Goal: Find specific page/section: Find specific page/section

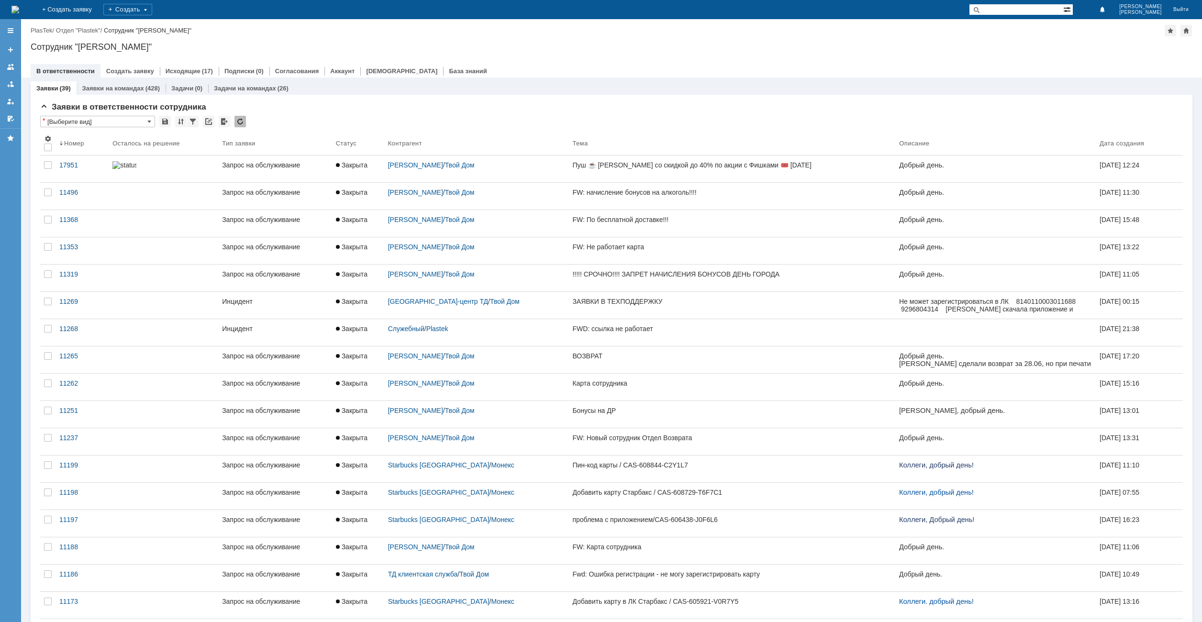
click at [1073, 10] on span at bounding box center [1068, 8] width 10 height 9
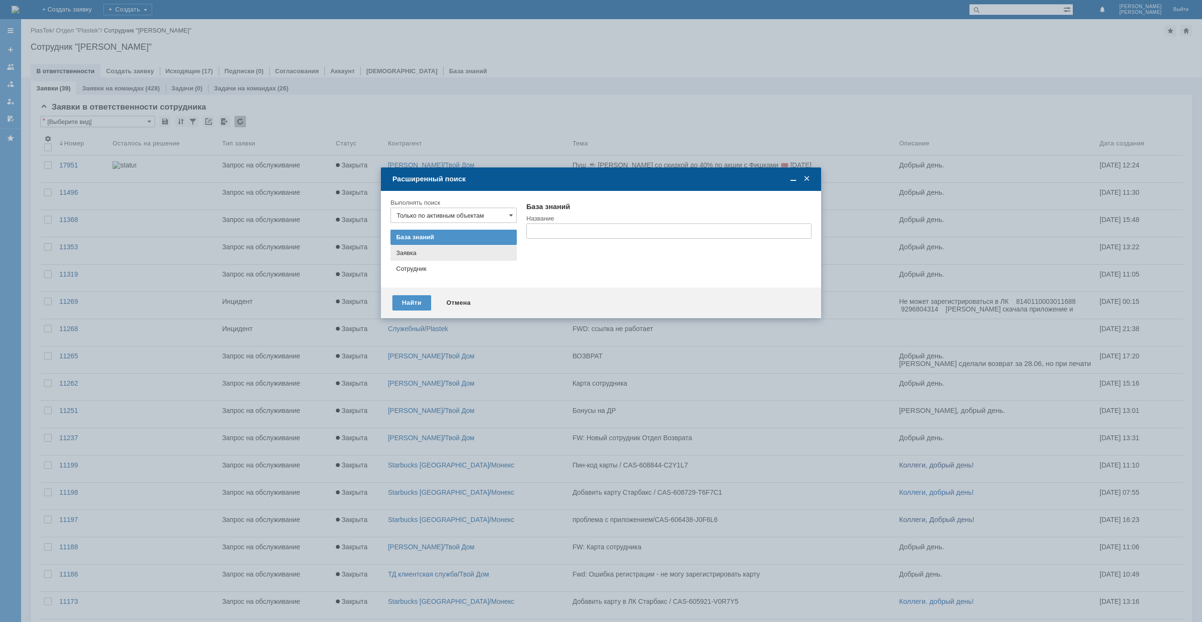
click at [439, 253] on div "Заявка" at bounding box center [453, 253] width 115 height 8
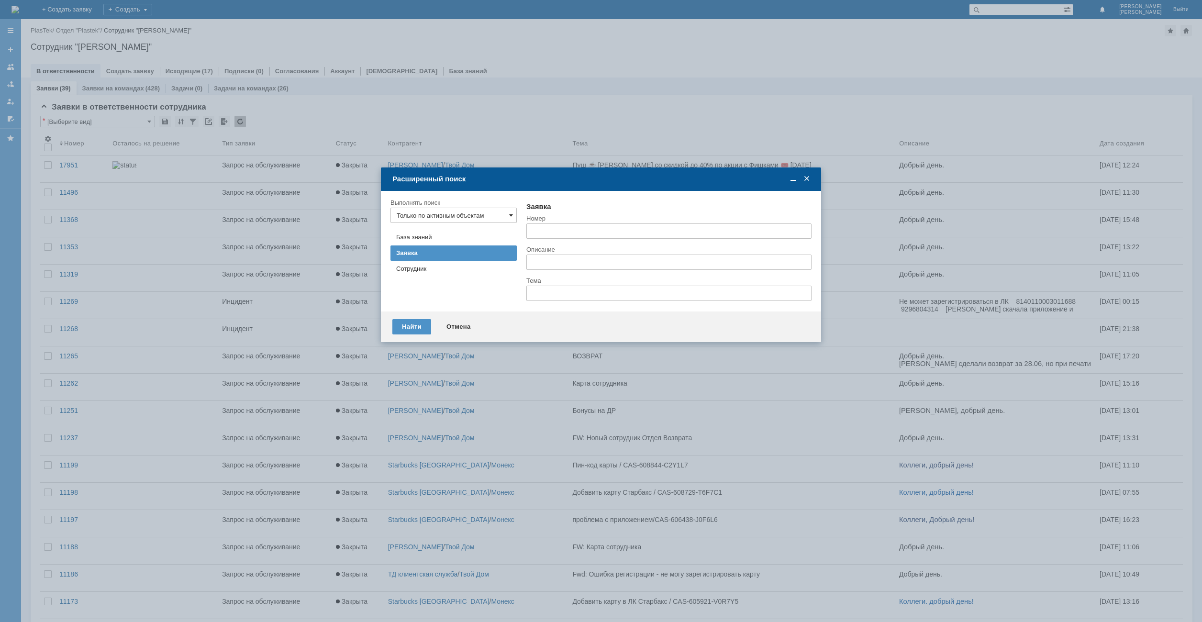
click at [510, 213] on span at bounding box center [511, 216] width 4 height 8
click at [805, 179] on span at bounding box center [807, 179] width 10 height 9
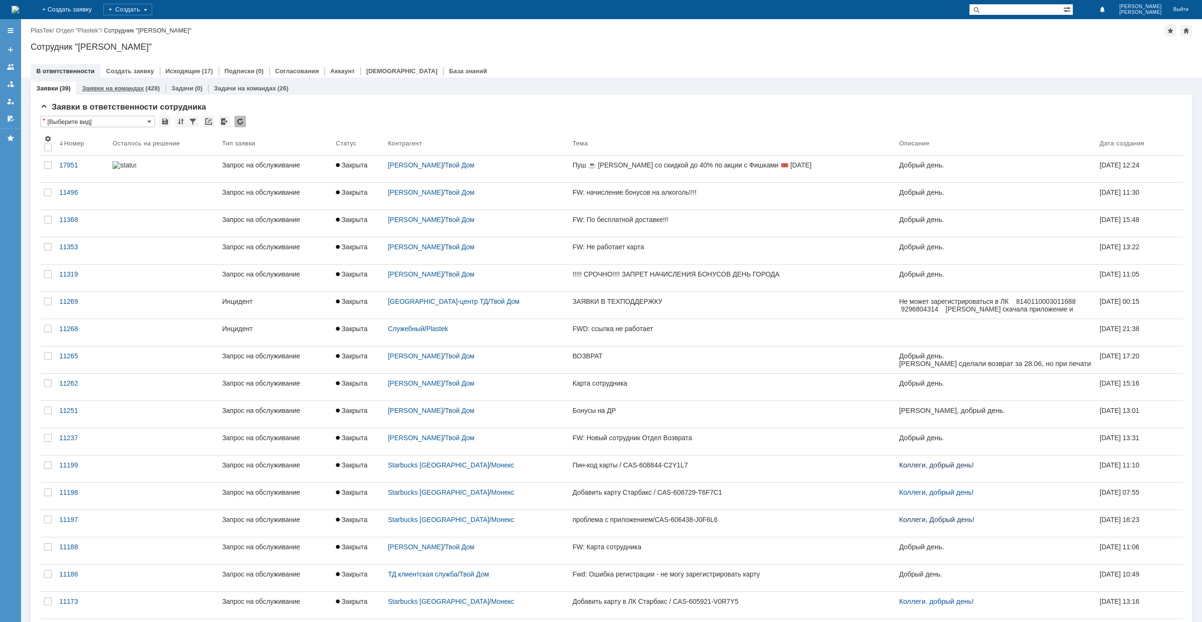
click at [127, 86] on link "Заявки на командах" at bounding box center [113, 88] width 62 height 7
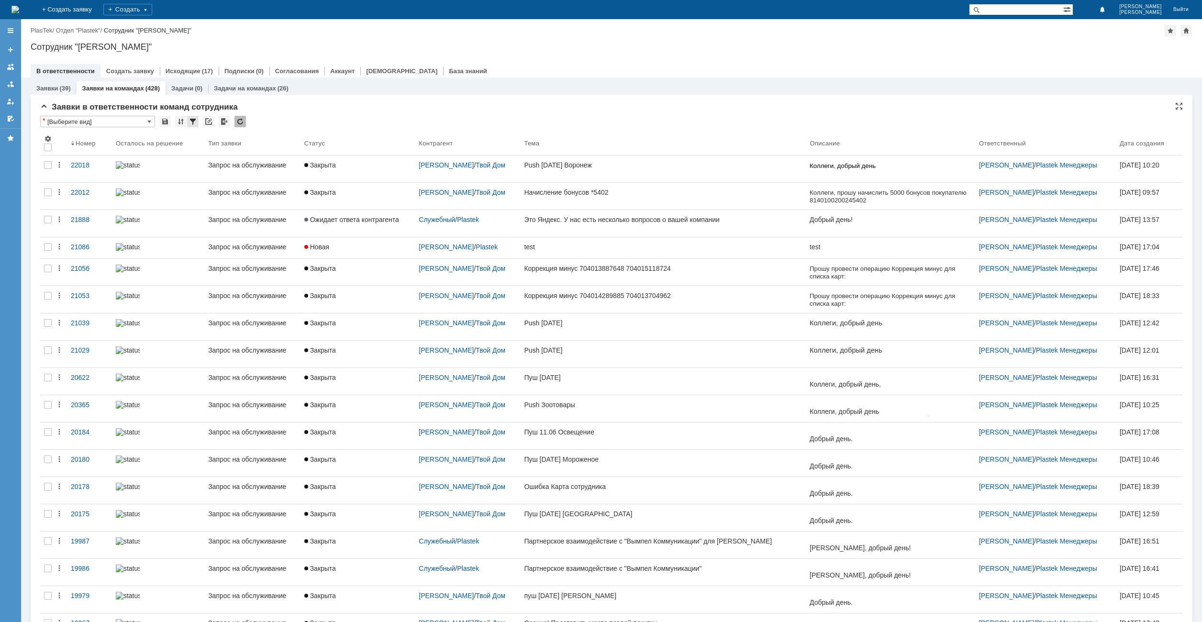
click at [194, 120] on div at bounding box center [192, 121] width 11 height 11
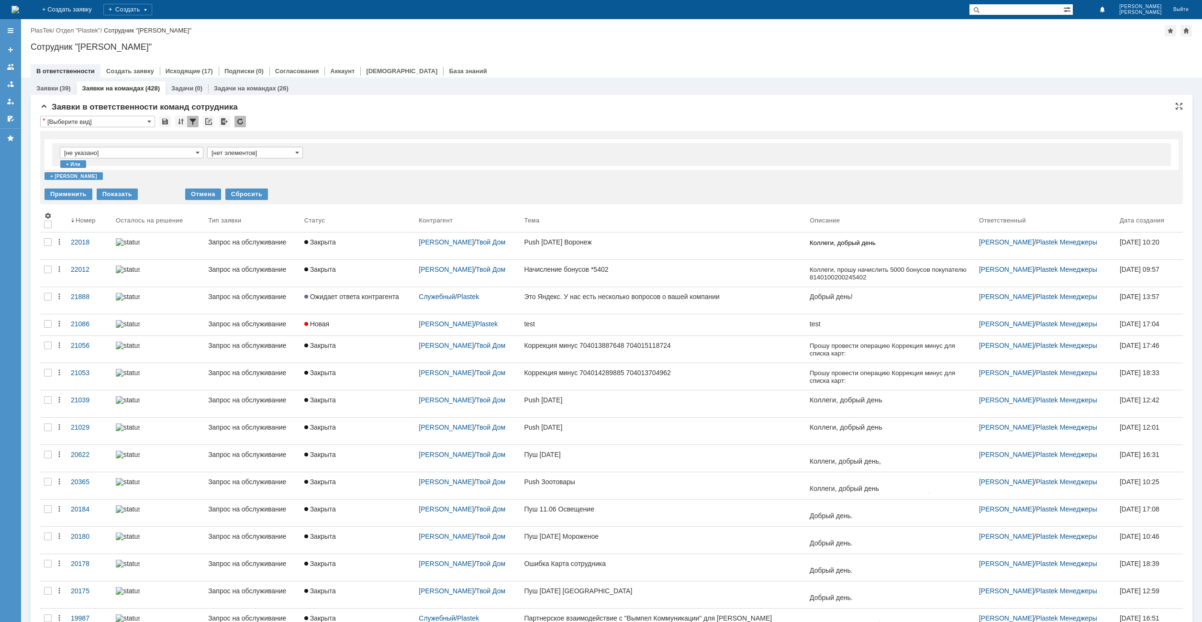
click at [200, 152] on input "[не указано]" at bounding box center [132, 152] width 144 height 11
click at [356, 171] on div "[нет элементов] + или + и" at bounding box center [612, 159] width 1134 height 41
type input "[не указано]"
click at [199, 153] on span at bounding box center [198, 153] width 4 height 8
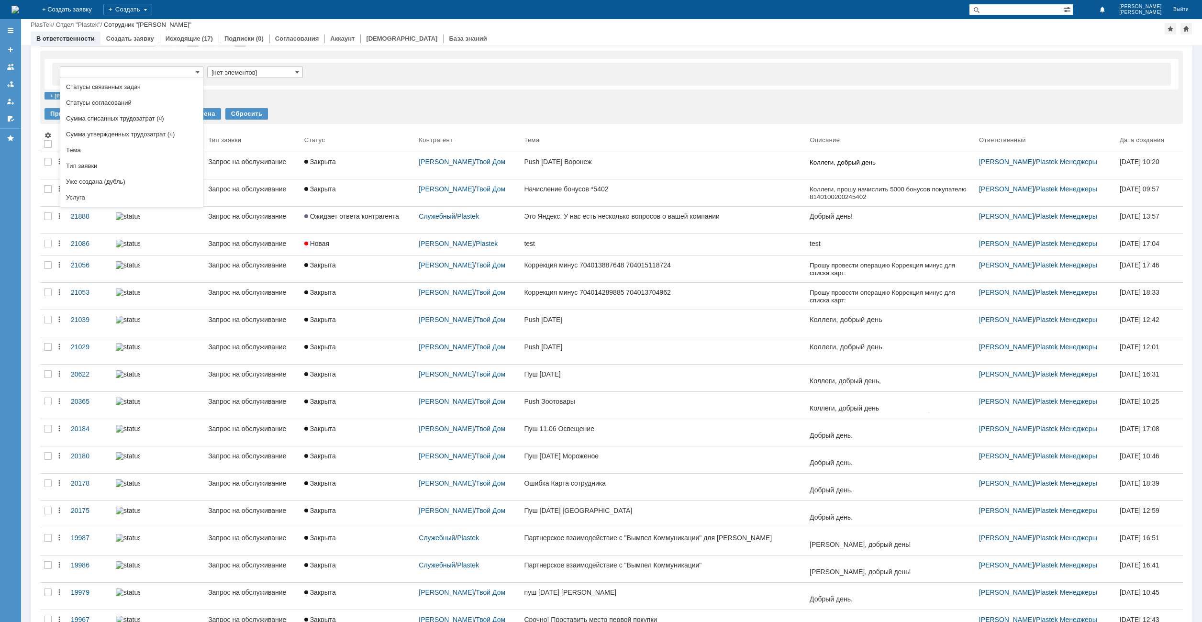
click at [418, 72] on td at bounding box center [735, 74] width 857 height 15
type input "[не указано]"
click at [433, 138] on div "Контрагент" at bounding box center [436, 139] width 34 height 7
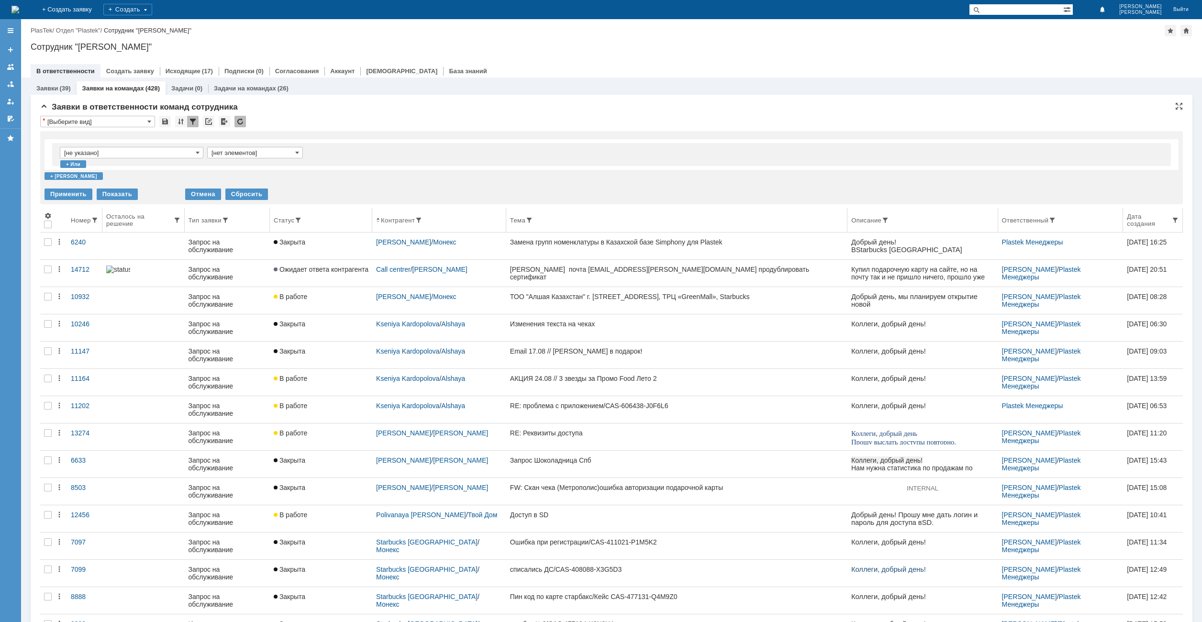
click at [413, 219] on div "Контрагент" at bounding box center [398, 220] width 34 height 7
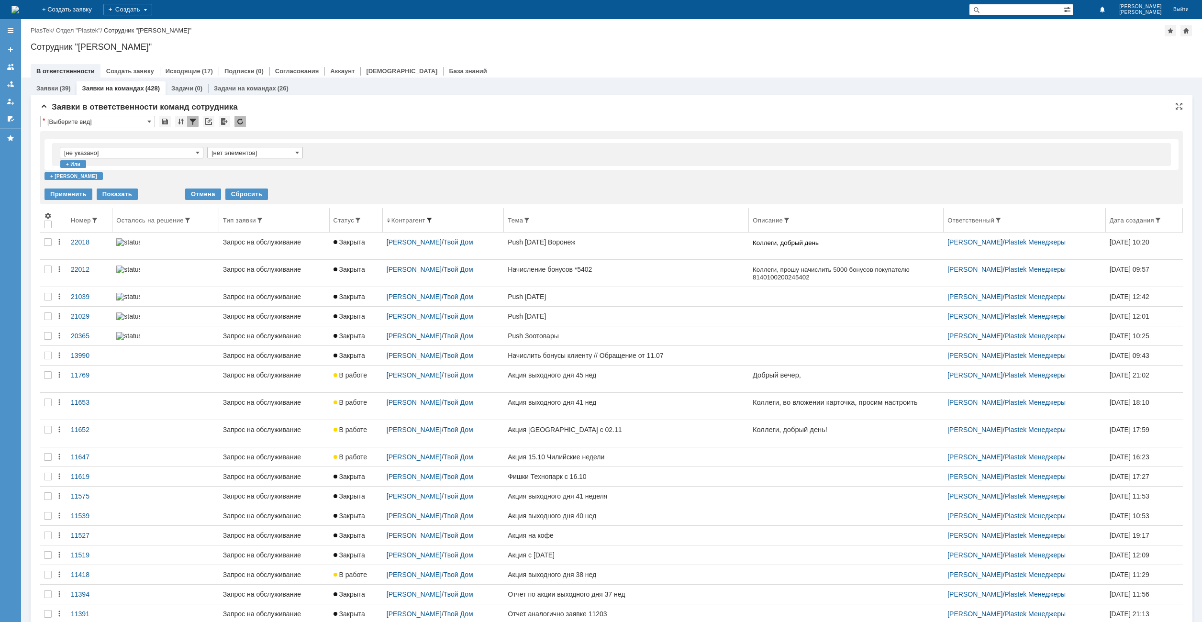
click at [425, 221] on span at bounding box center [429, 220] width 8 height 8
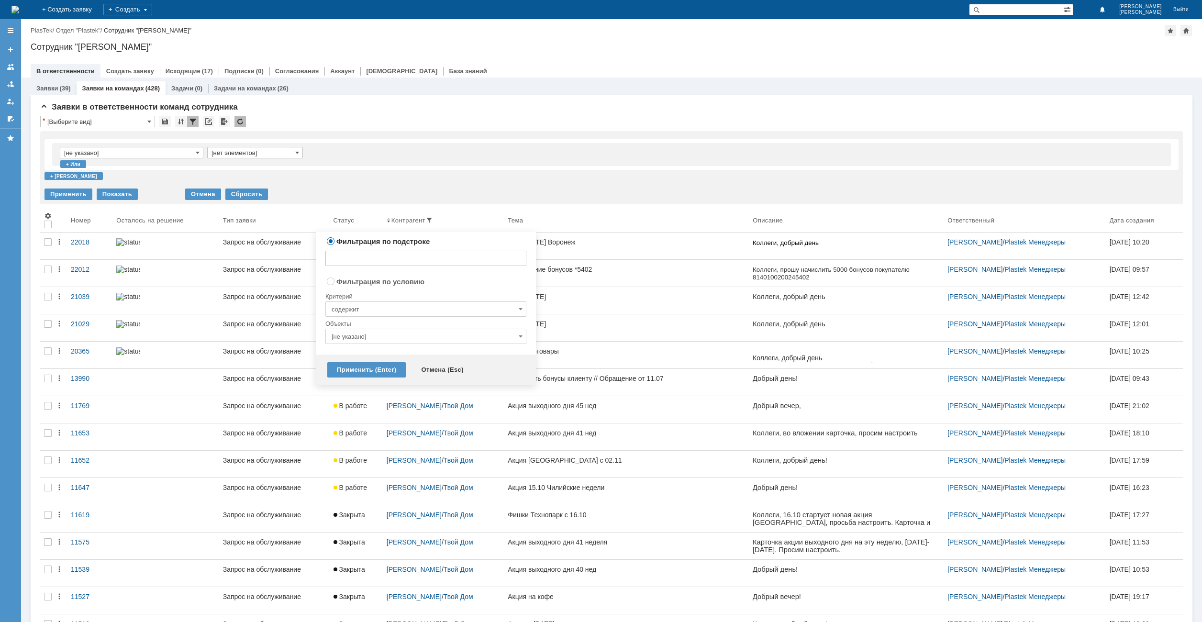
click at [390, 285] on label "Фильтрация по условию" at bounding box center [380, 282] width 88 height 8
click at [334, 284] on input "Фильтрация по условию" at bounding box center [331, 281] width 6 height 6
radio input "true"
click at [389, 311] on input "содержит" at bounding box center [425, 309] width 201 height 15
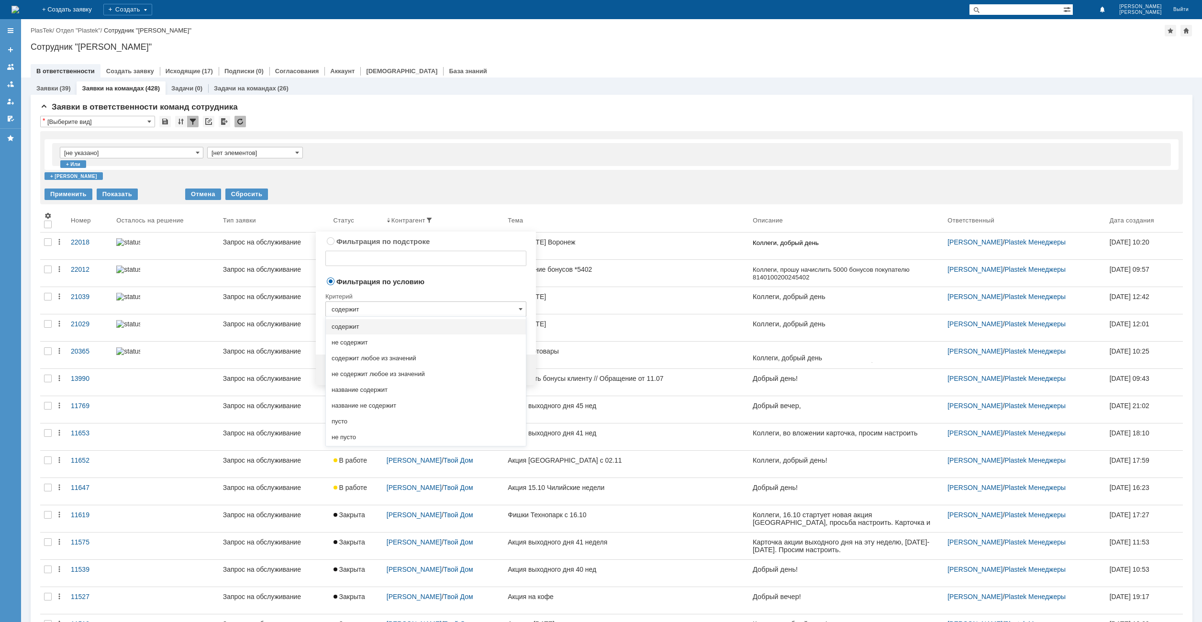
click at [519, 285] on span "Фильтрация по условию" at bounding box center [425, 281] width 201 height 9
type input "содержит"
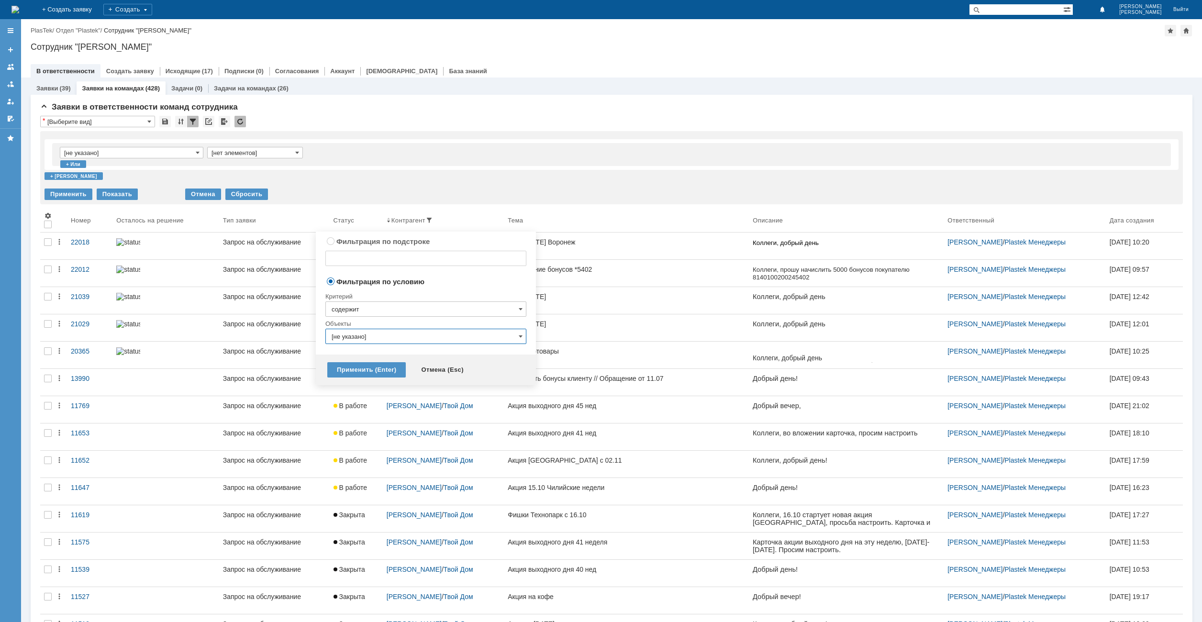
click at [396, 339] on input "[не указано]" at bounding box center [425, 336] width 201 height 15
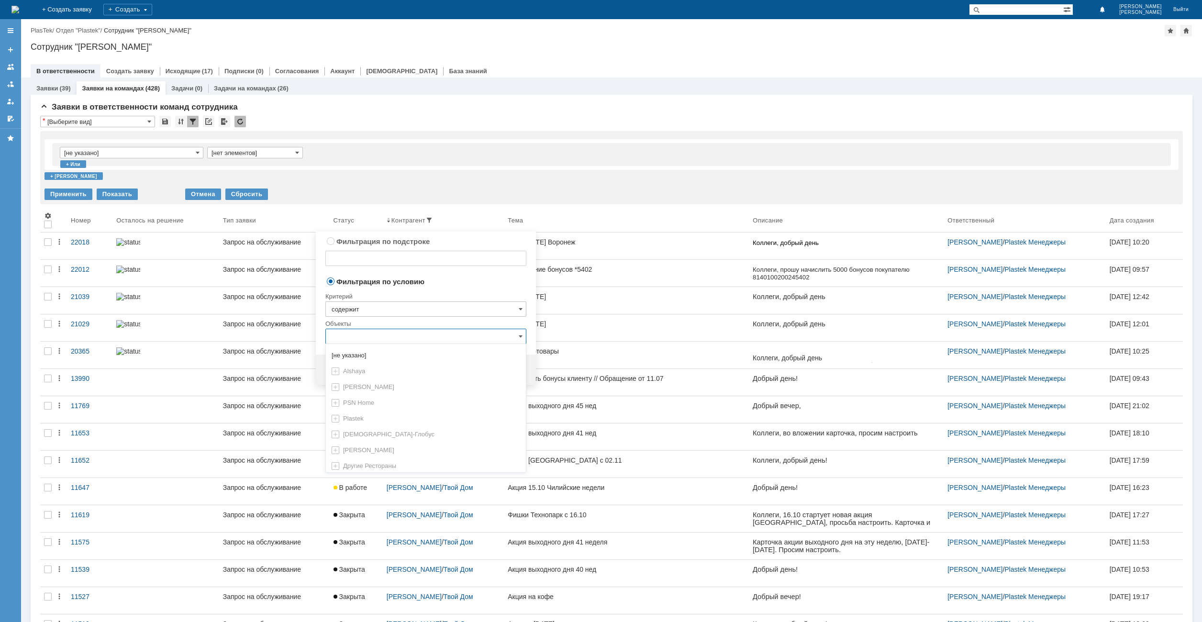
type input "N"
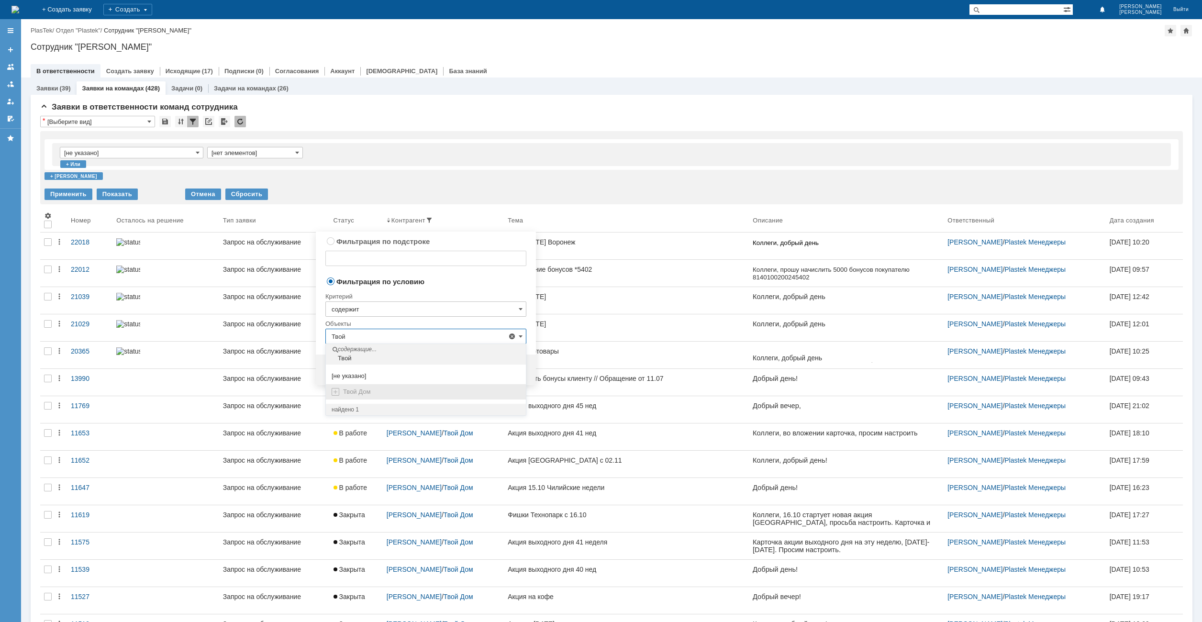
click at [349, 391] on span "Твой Дом" at bounding box center [356, 391] width 27 height 7
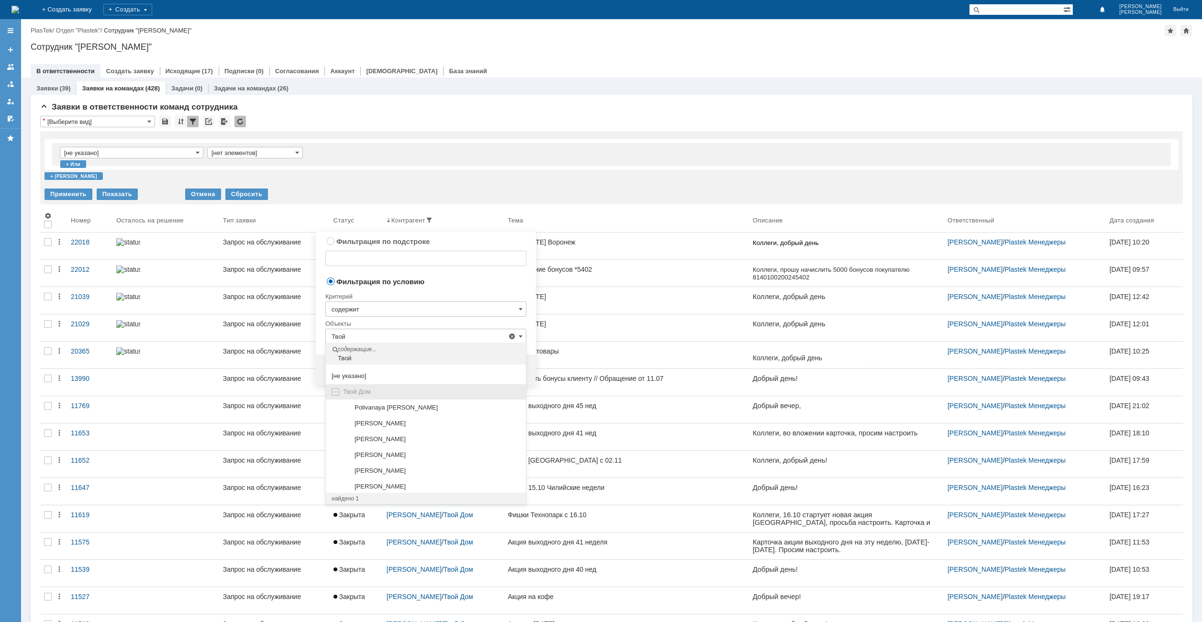
click at [358, 391] on span "Твой Дом" at bounding box center [356, 391] width 27 height 7
click at [354, 341] on input "Твой" at bounding box center [425, 336] width 201 height 15
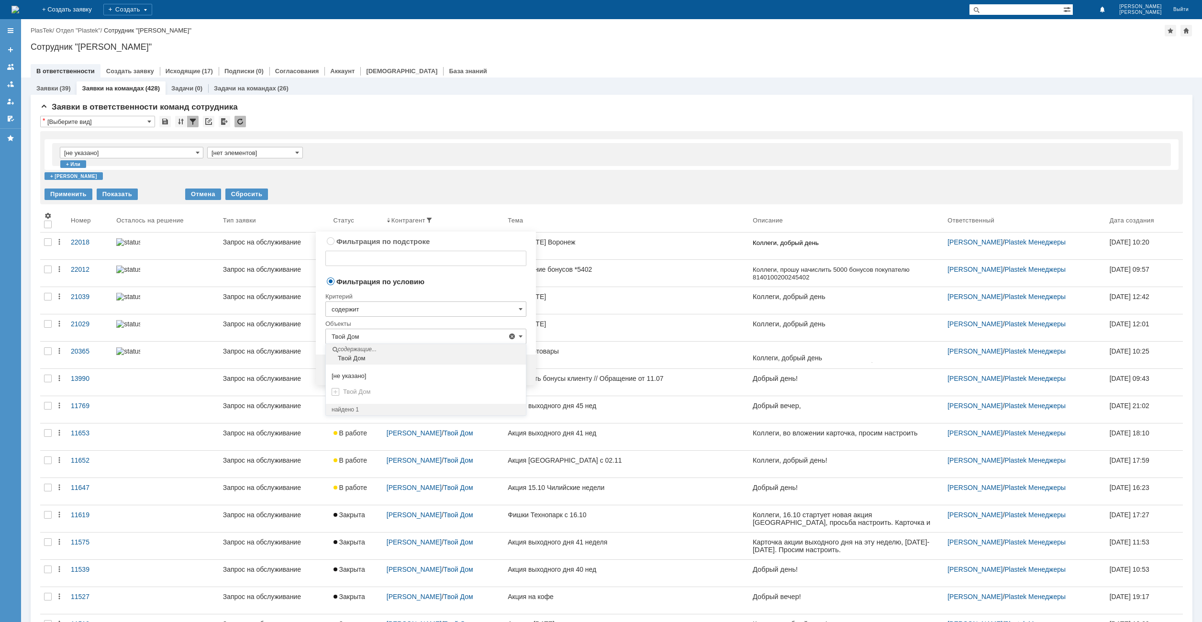
click at [378, 355] on div "Твой Дом" at bounding box center [427, 359] width 198 height 8
click at [362, 411] on div "найдено 1" at bounding box center [426, 410] width 189 height 8
click at [489, 287] on td "Фильтрация по условию" at bounding box center [425, 282] width 201 height 13
type input "[не указано]"
click at [370, 337] on input "[не указано]" at bounding box center [425, 336] width 201 height 15
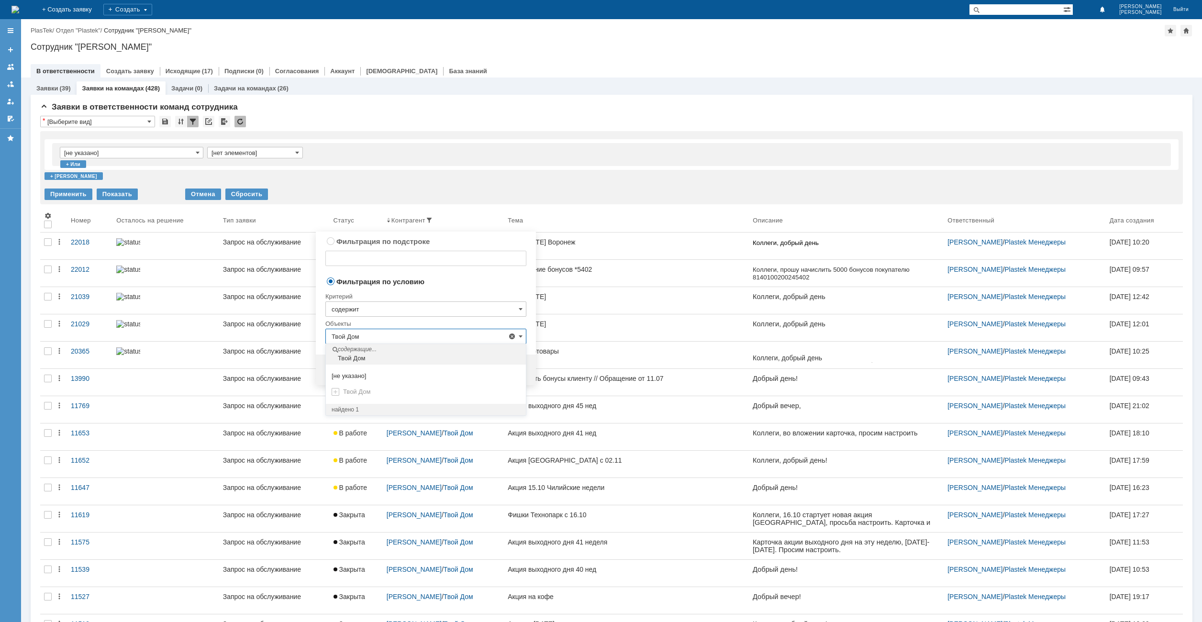
click at [366, 361] on div "Твой Дом" at bounding box center [427, 359] width 198 height 8
click at [376, 393] on div "Твой Дом" at bounding box center [431, 392] width 177 height 8
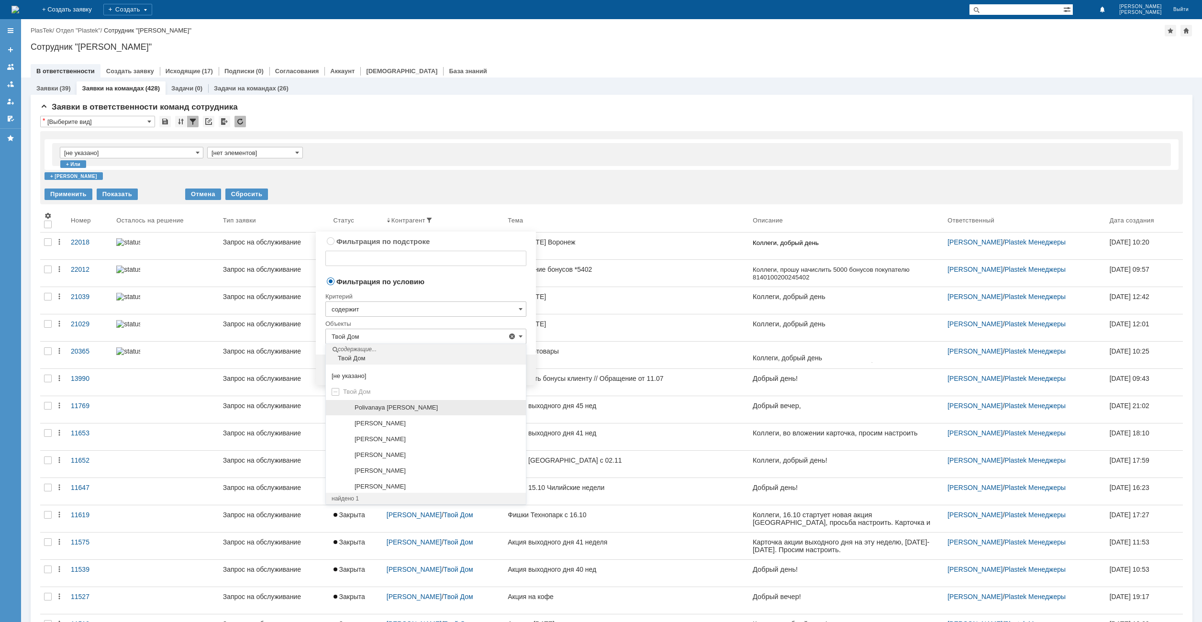
click at [362, 404] on span "Polivanaya [PERSON_NAME]" at bounding box center [396, 407] width 83 height 7
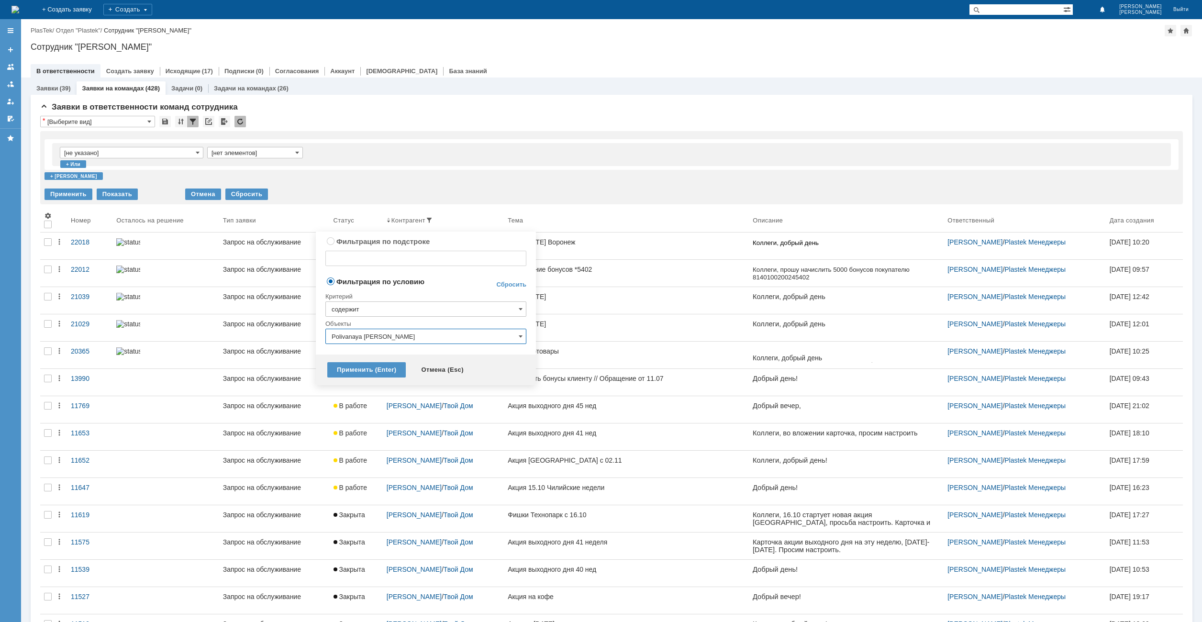
click at [518, 334] on input "Polivanaya [PERSON_NAME]" at bounding box center [425, 336] width 201 height 15
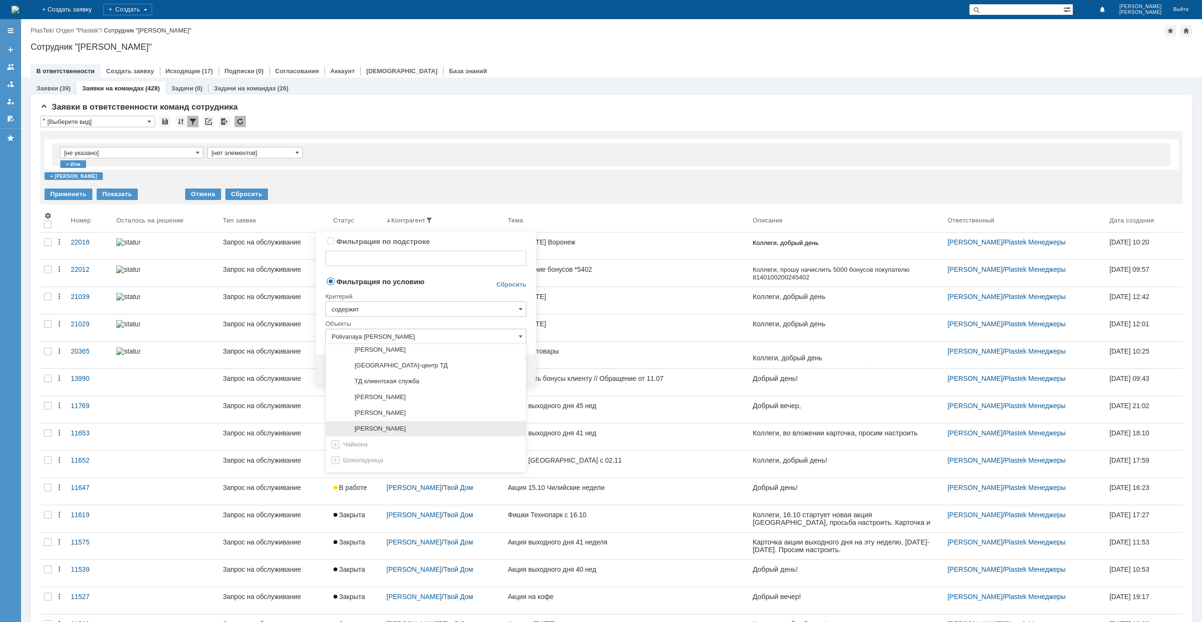
click at [401, 428] on div "[PERSON_NAME]" at bounding box center [438, 429] width 166 height 8
type input "[PERSON_NAME]"
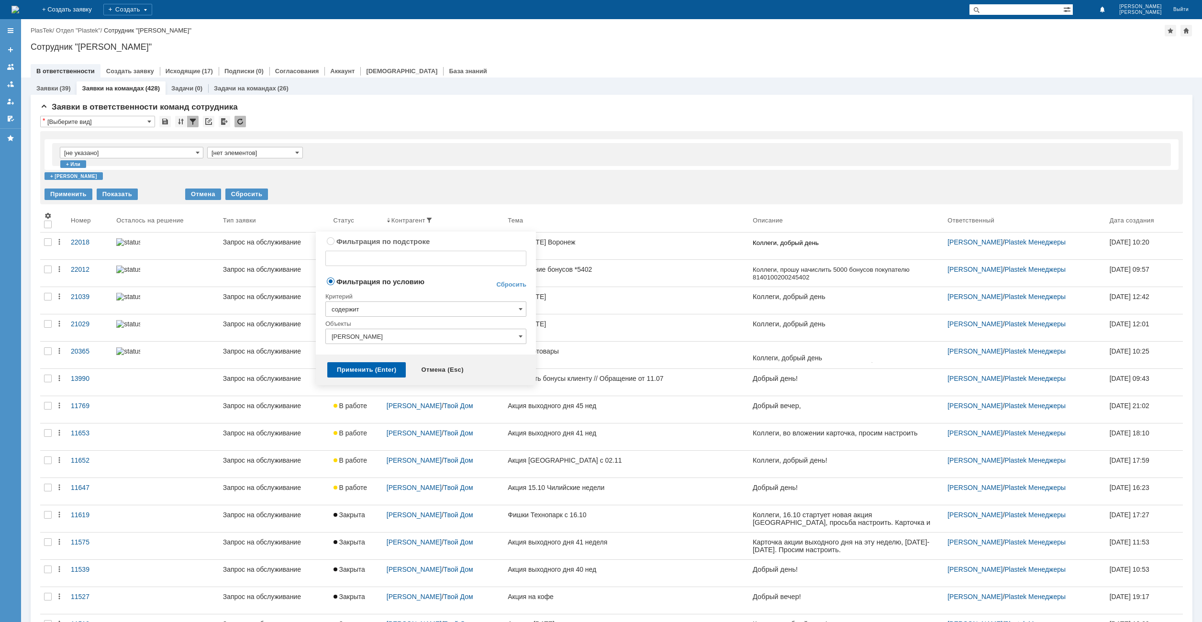
click at [378, 369] on div "Применить (Enter)" at bounding box center [366, 369] width 78 height 15
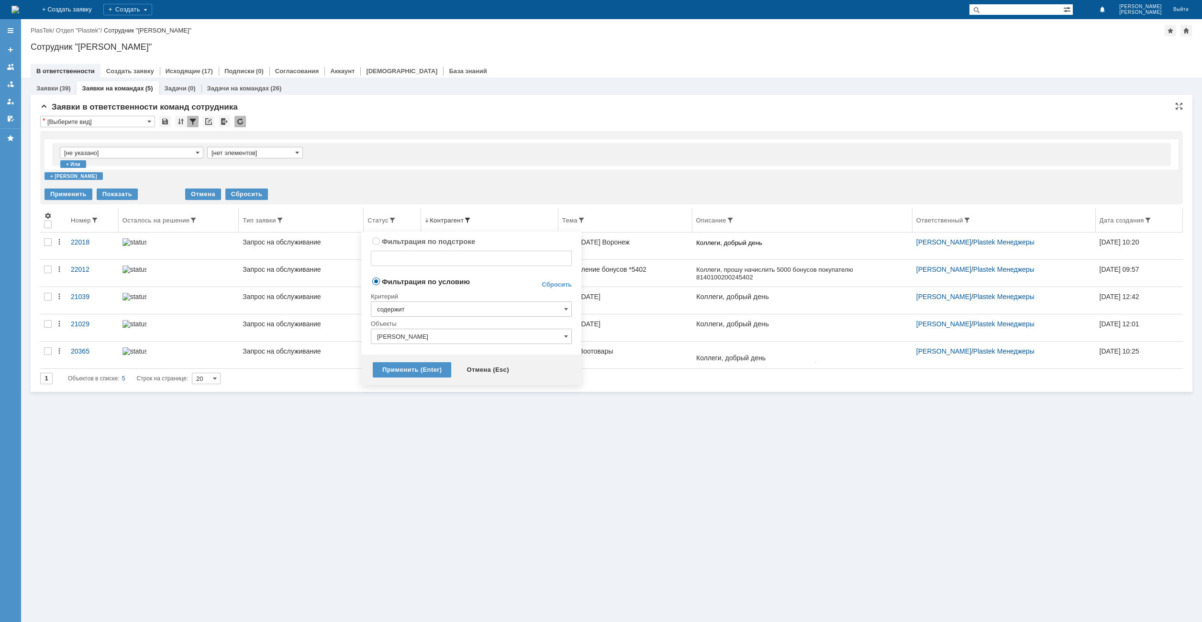
click at [466, 221] on span at bounding box center [468, 220] width 8 height 8
click at [454, 341] on input "[PERSON_NAME]" at bounding box center [471, 336] width 201 height 15
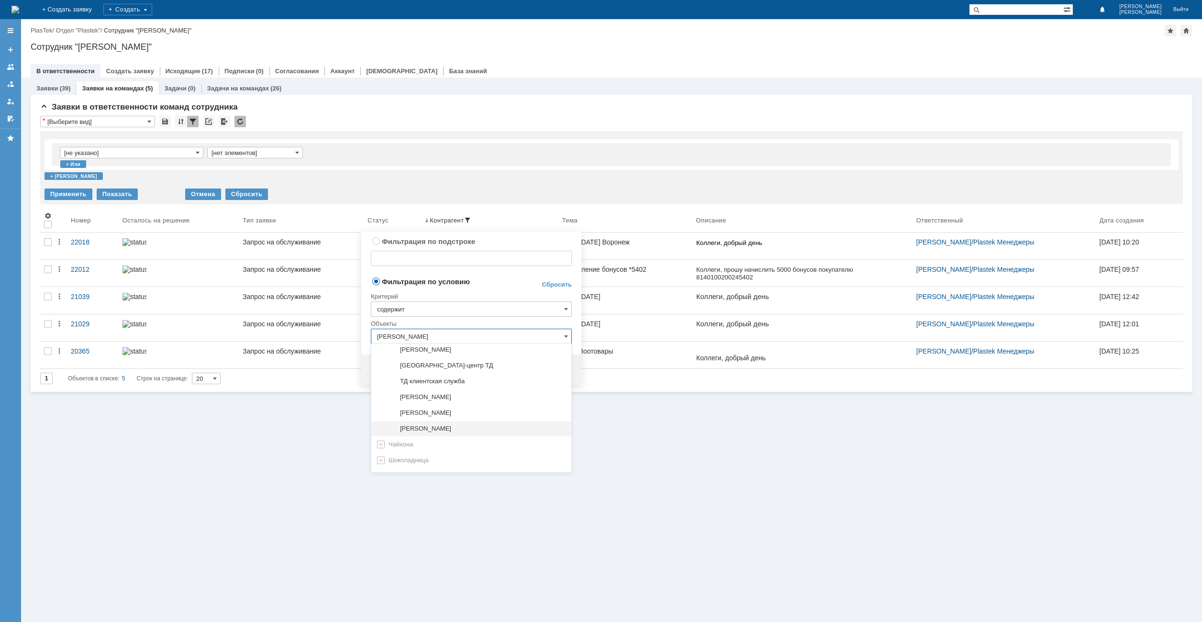
scroll to position [274, 0]
click at [445, 355] on div "[PERSON_NAME]" at bounding box center [471, 351] width 200 height 16
type input "[PERSON_NAME]"
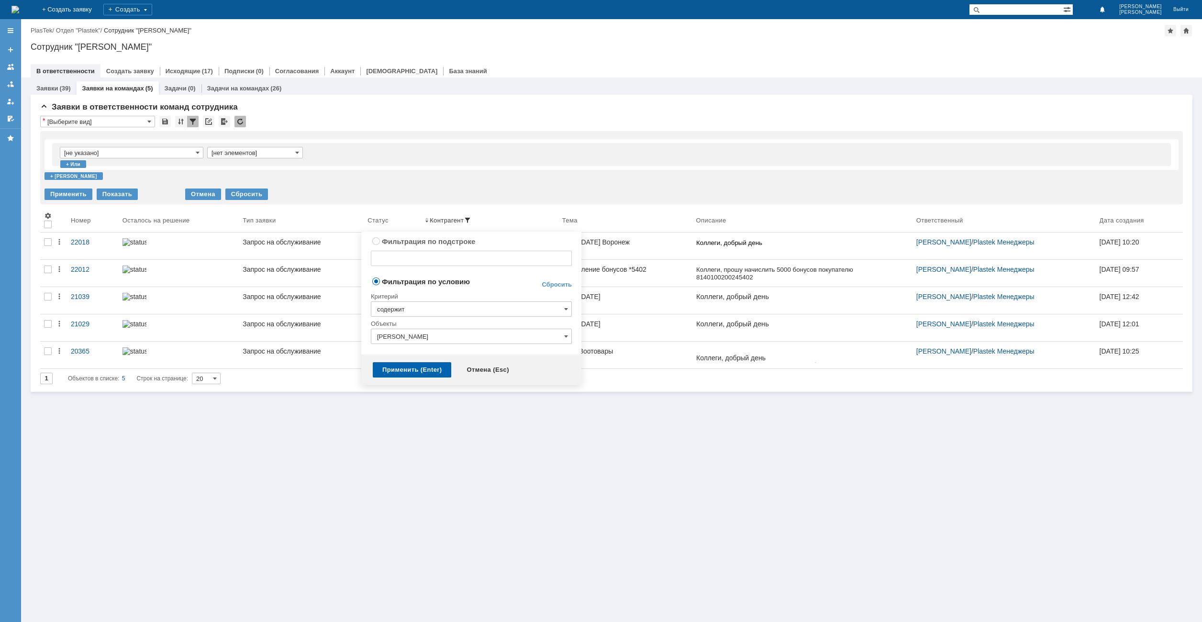
click at [424, 377] on div "Применить (Enter)" at bounding box center [412, 369] width 78 height 15
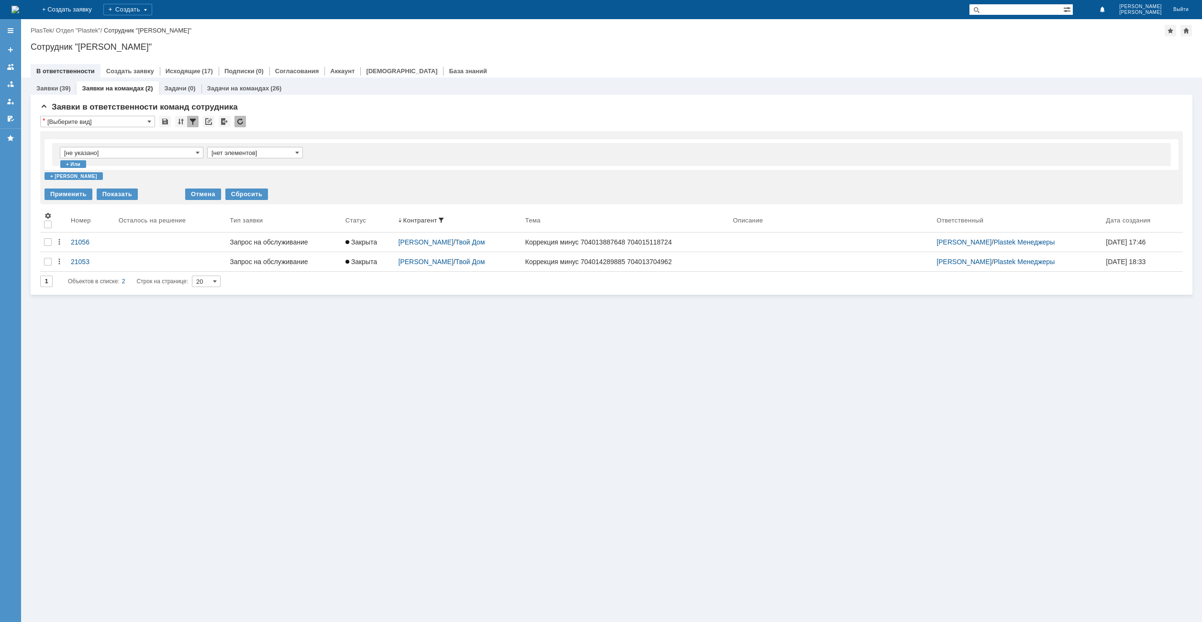
scroll to position [0, 0]
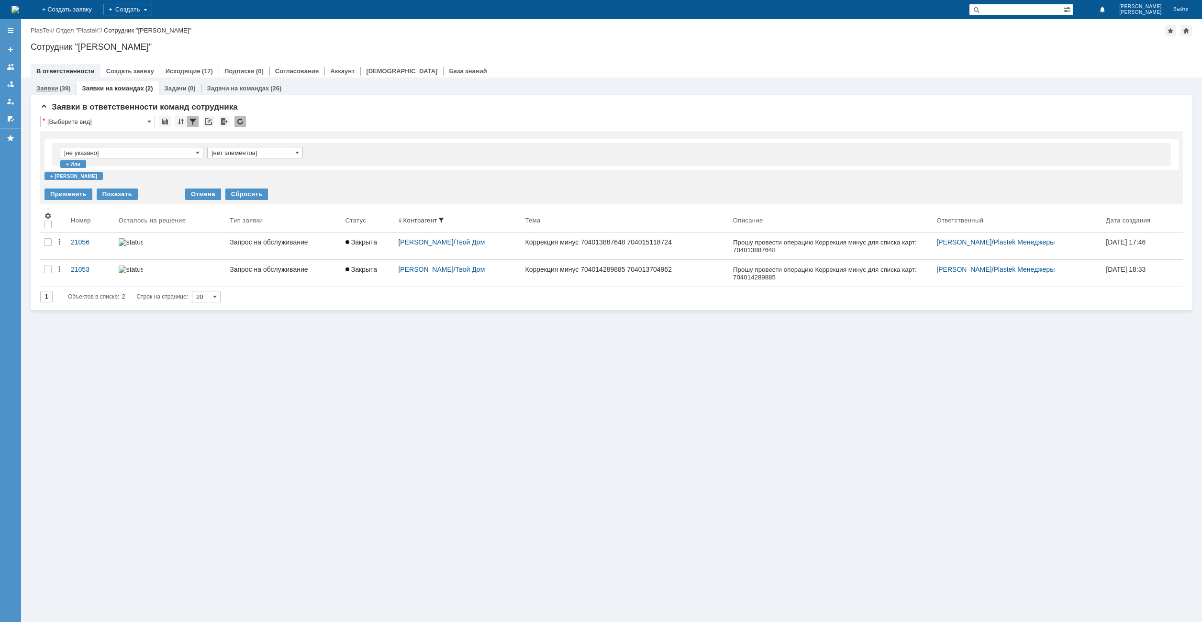
click at [62, 89] on div "(39)" at bounding box center [64, 88] width 11 height 7
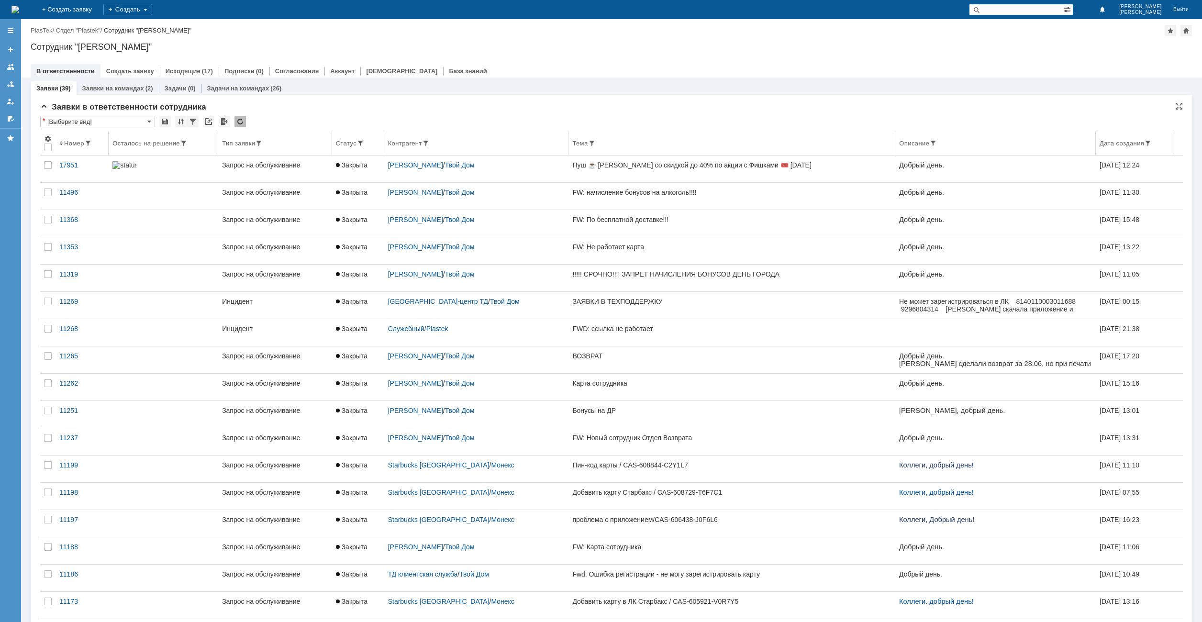
click at [422, 141] on div "Контрагент" at bounding box center [405, 143] width 34 height 7
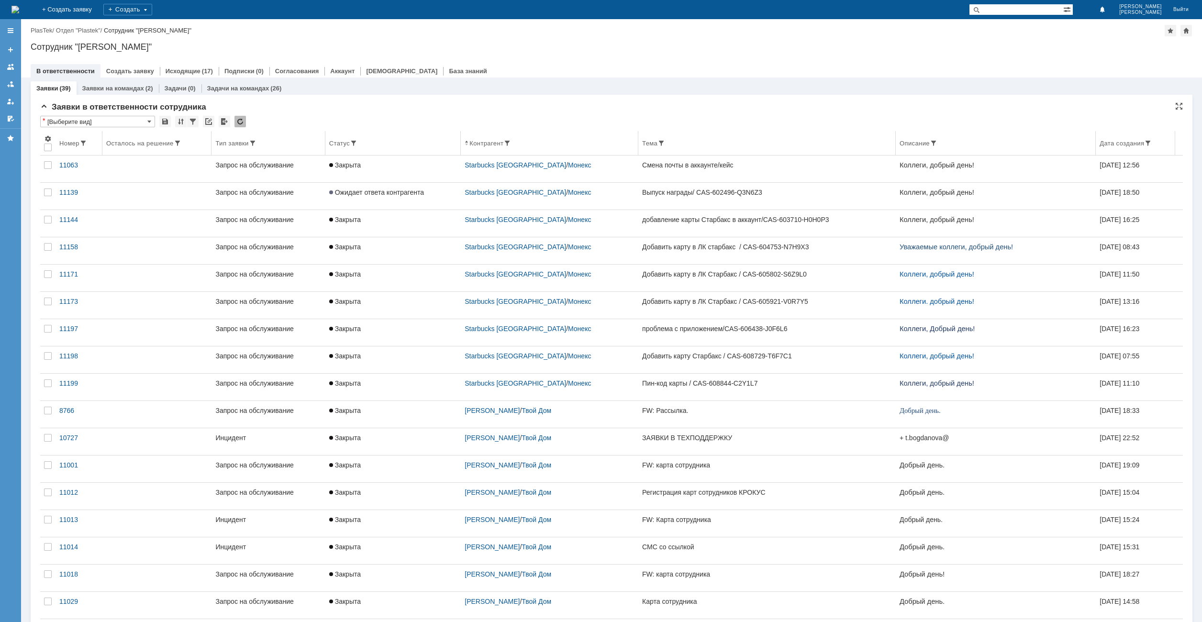
click at [499, 144] on div "Контрагент" at bounding box center [487, 143] width 34 height 7
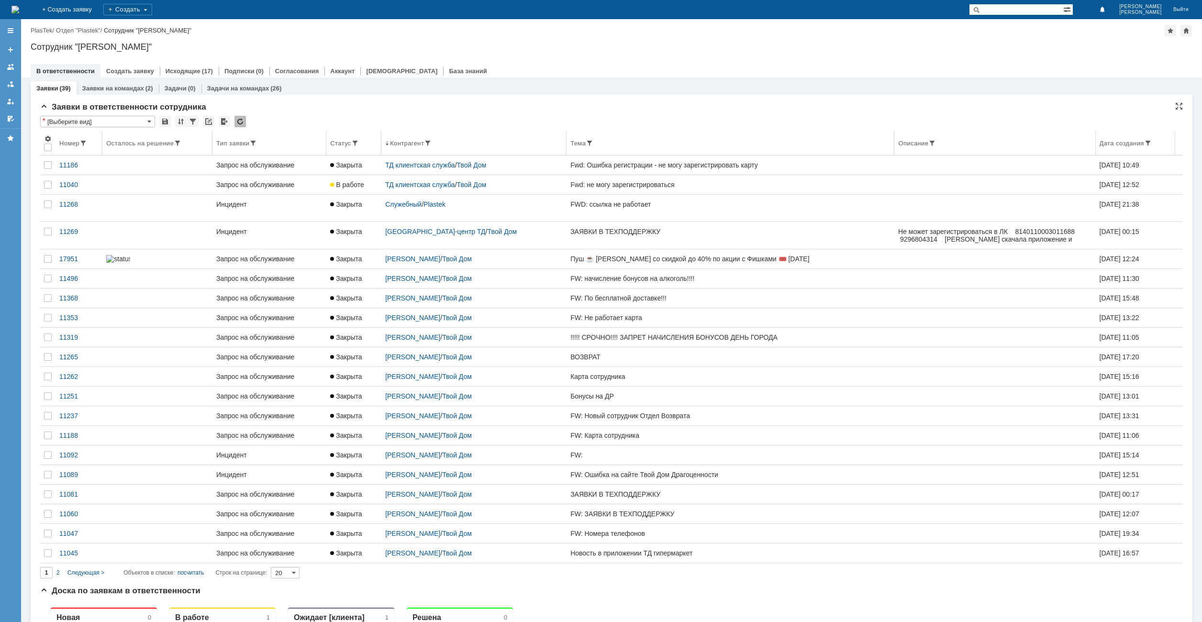
click at [68, 144] on div "Номер" at bounding box center [69, 143] width 20 height 7
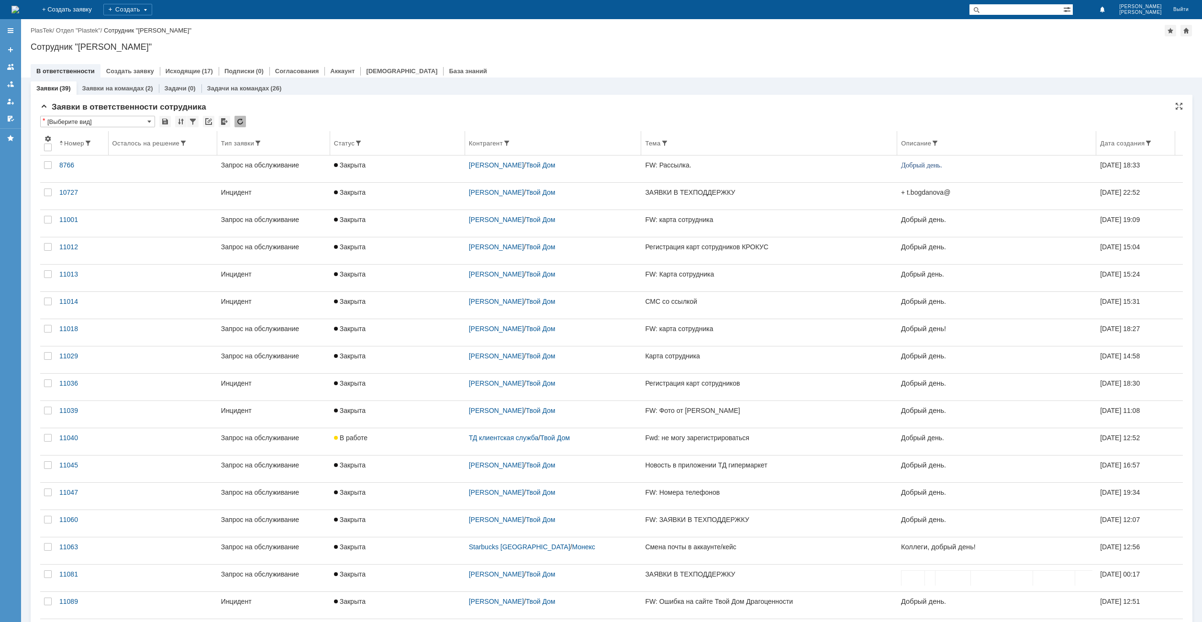
click at [64, 142] on div "Номер" at bounding box center [81, 143] width 45 height 8
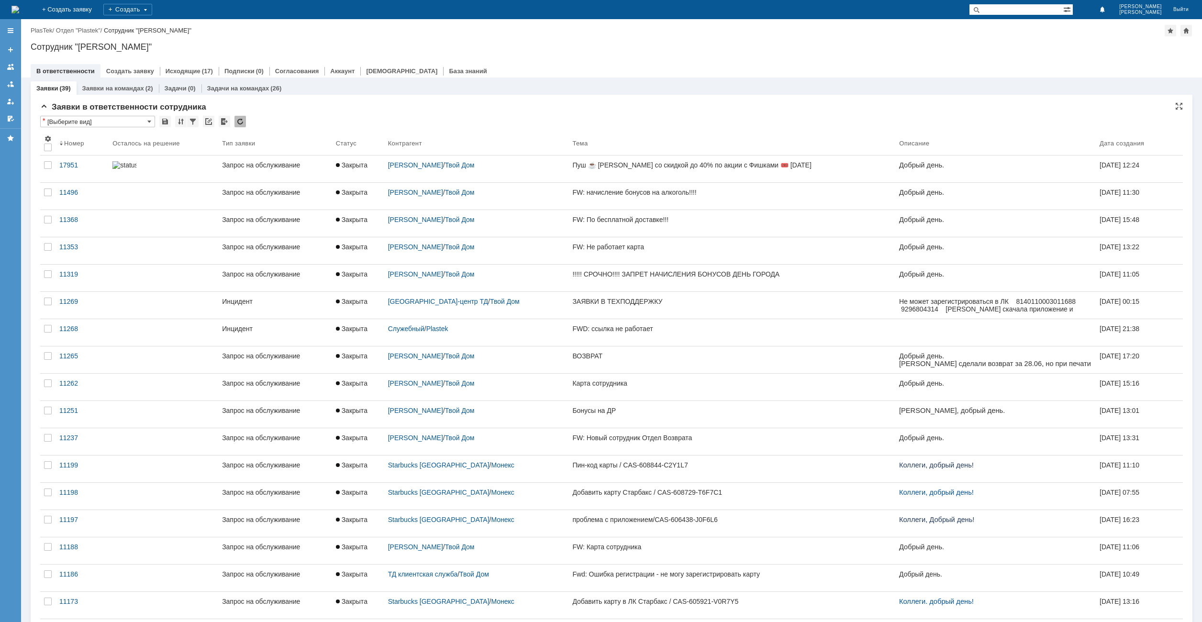
click at [64, 142] on div "Номер" at bounding box center [81, 143] width 45 height 8
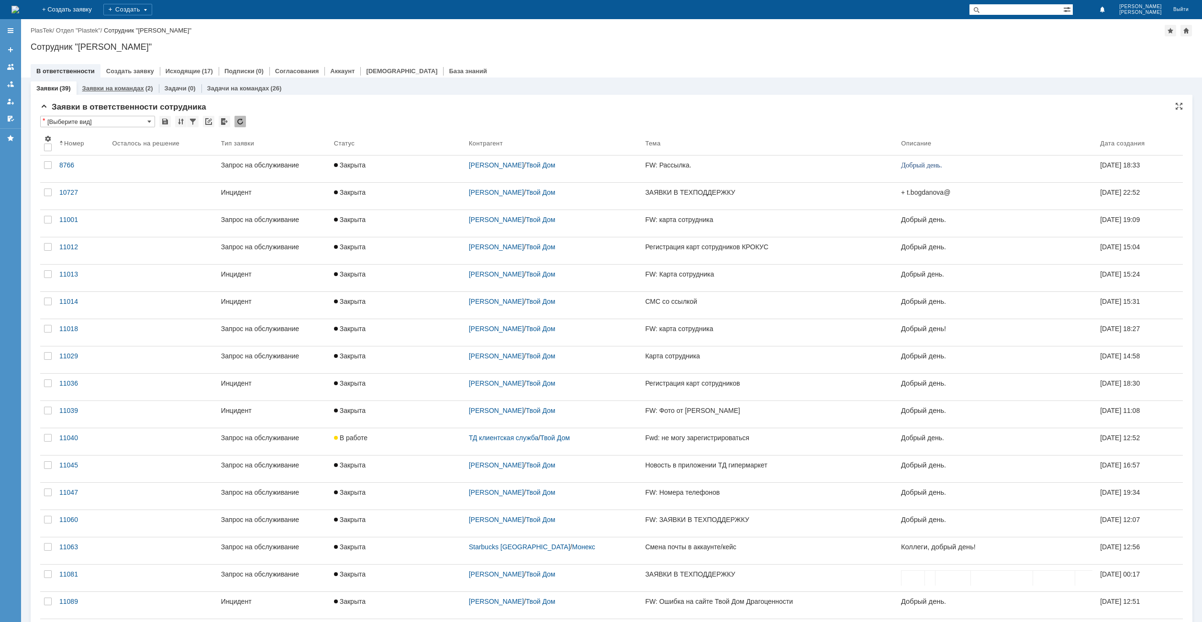
click at [103, 85] on link "Заявки на командах" at bounding box center [113, 88] width 62 height 7
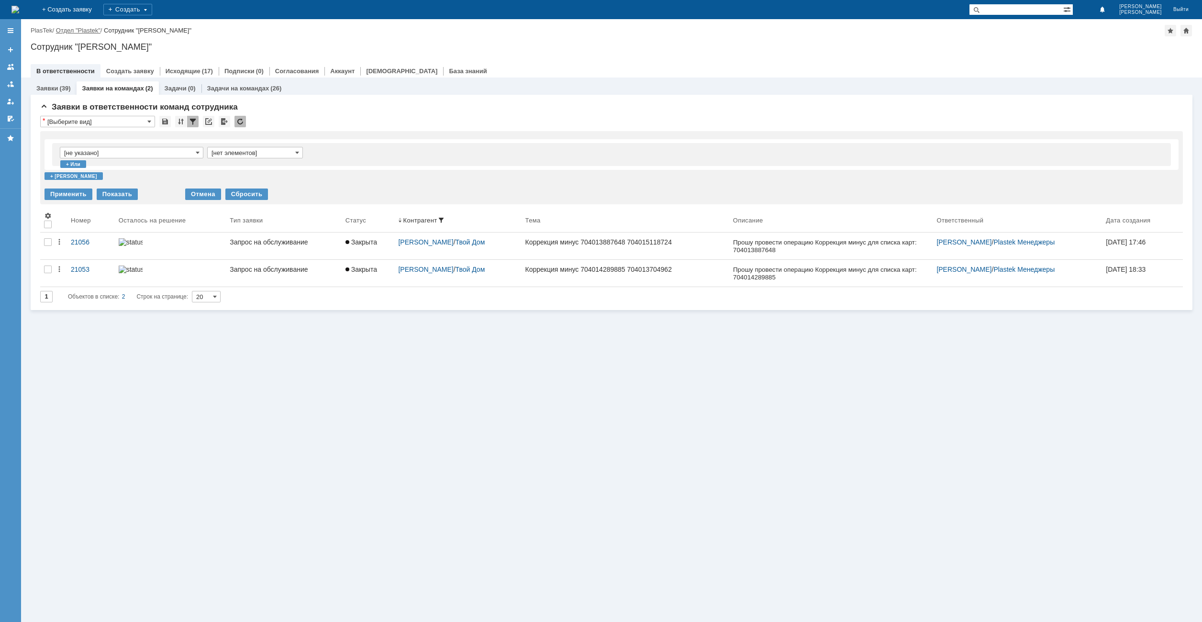
click at [98, 29] on link "Отдел "Plastek"" at bounding box center [78, 30] width 45 height 7
